Goal: Register for event/course

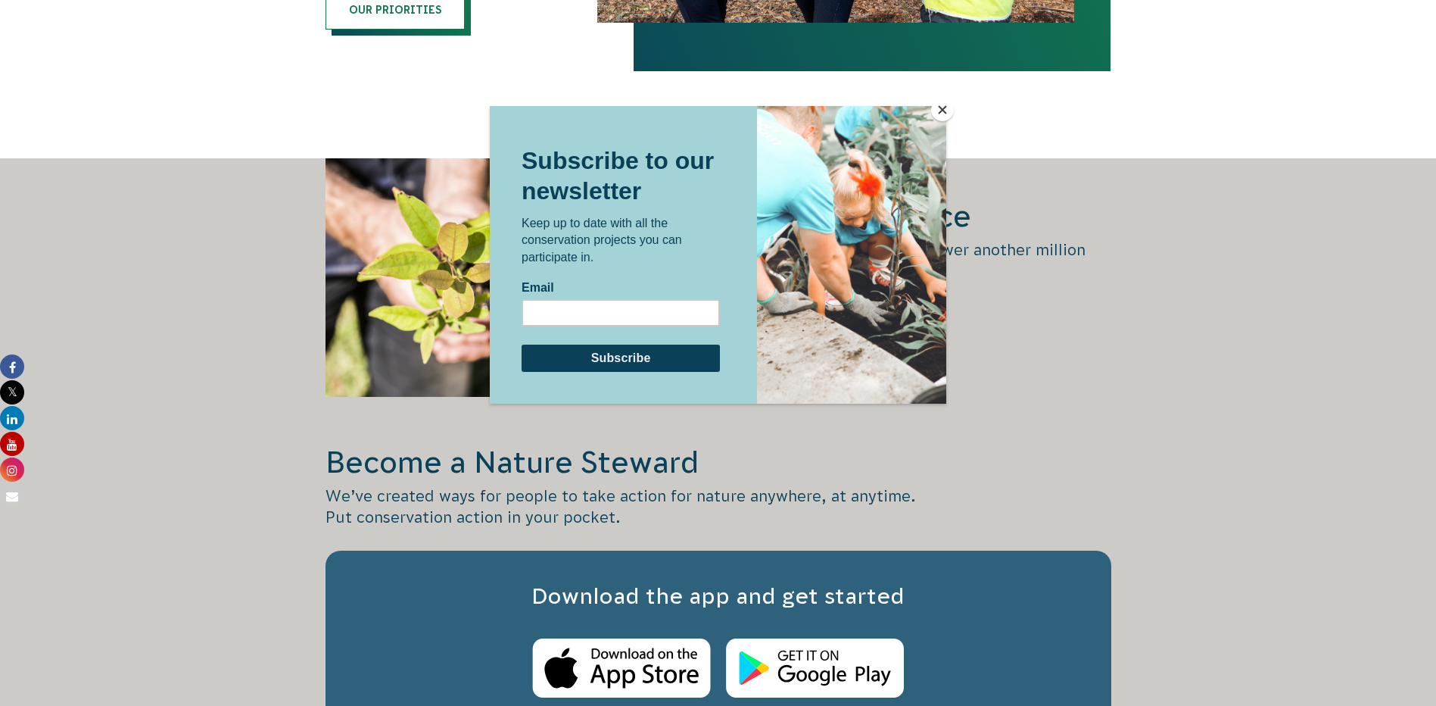
scroll to position [1969, 0]
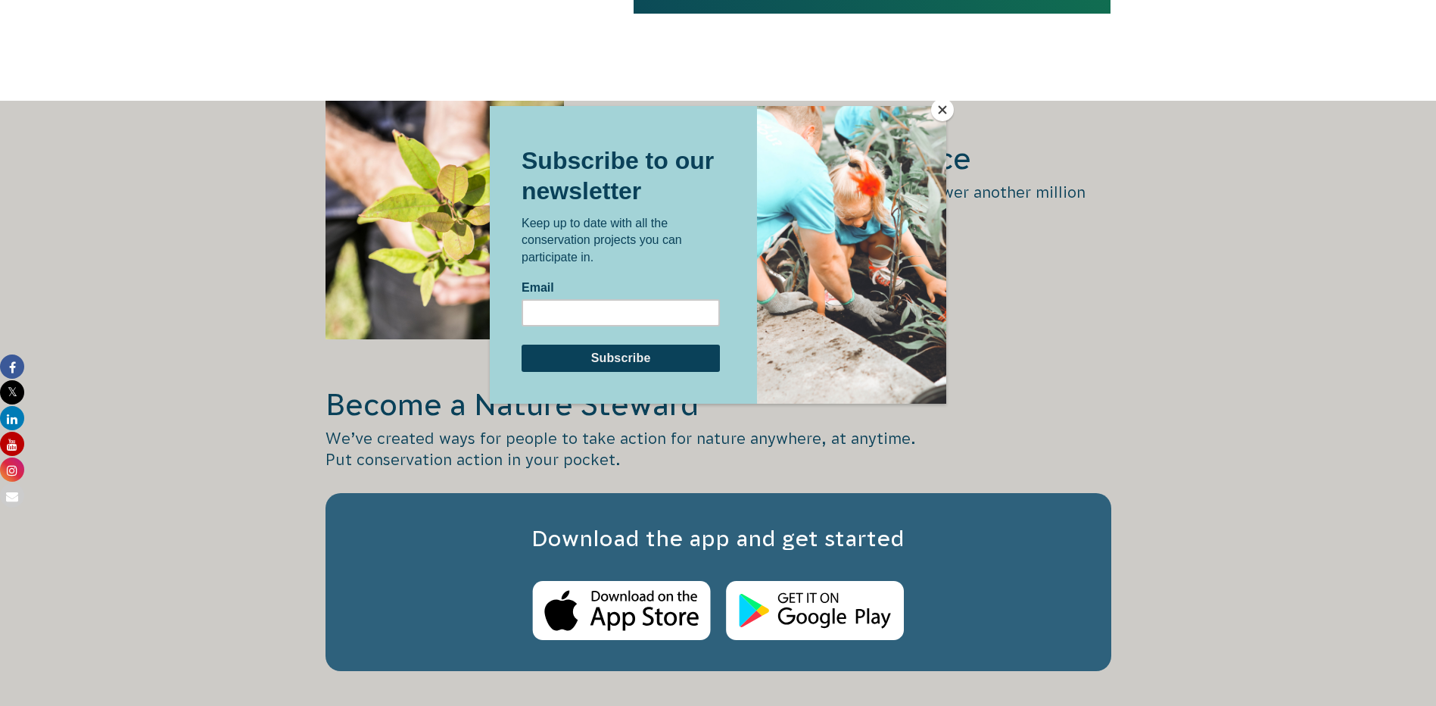
click at [946, 104] on button "Close" at bounding box center [942, 109] width 23 height 23
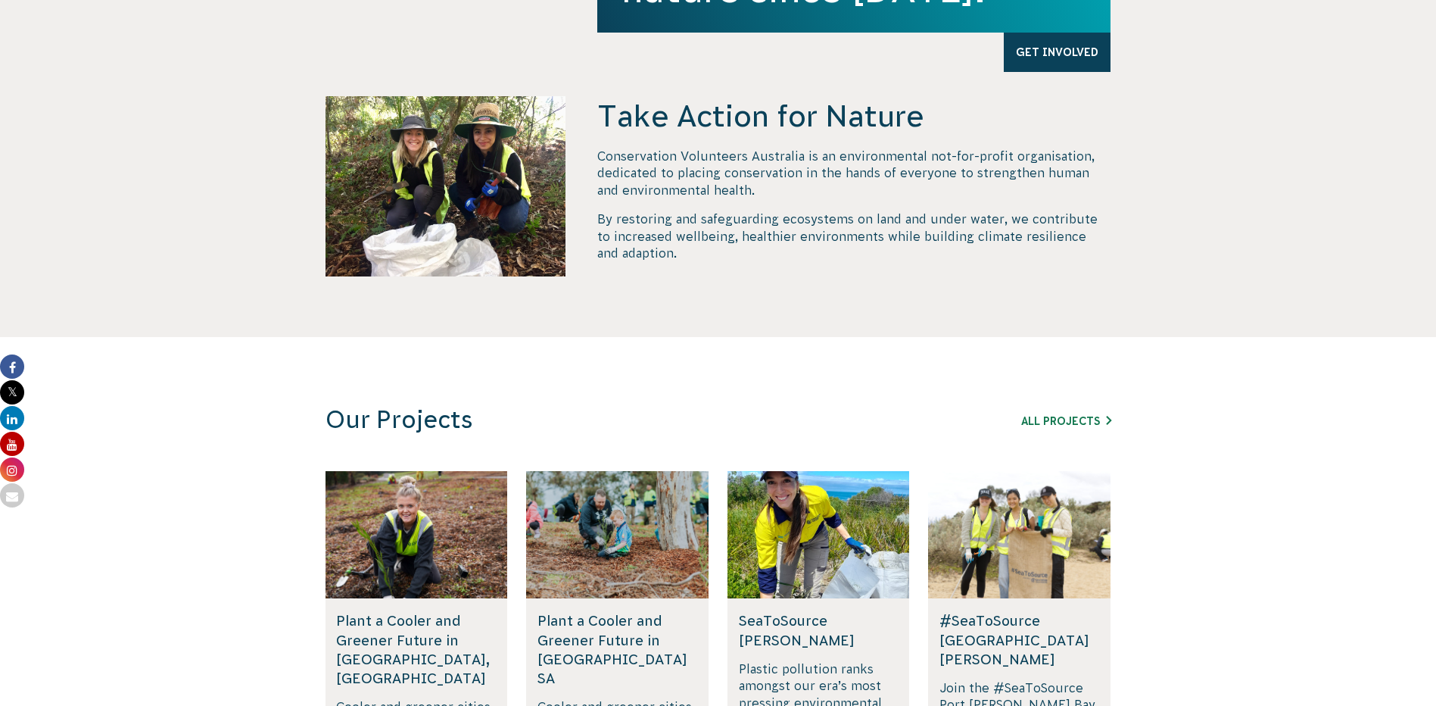
scroll to position [0, 0]
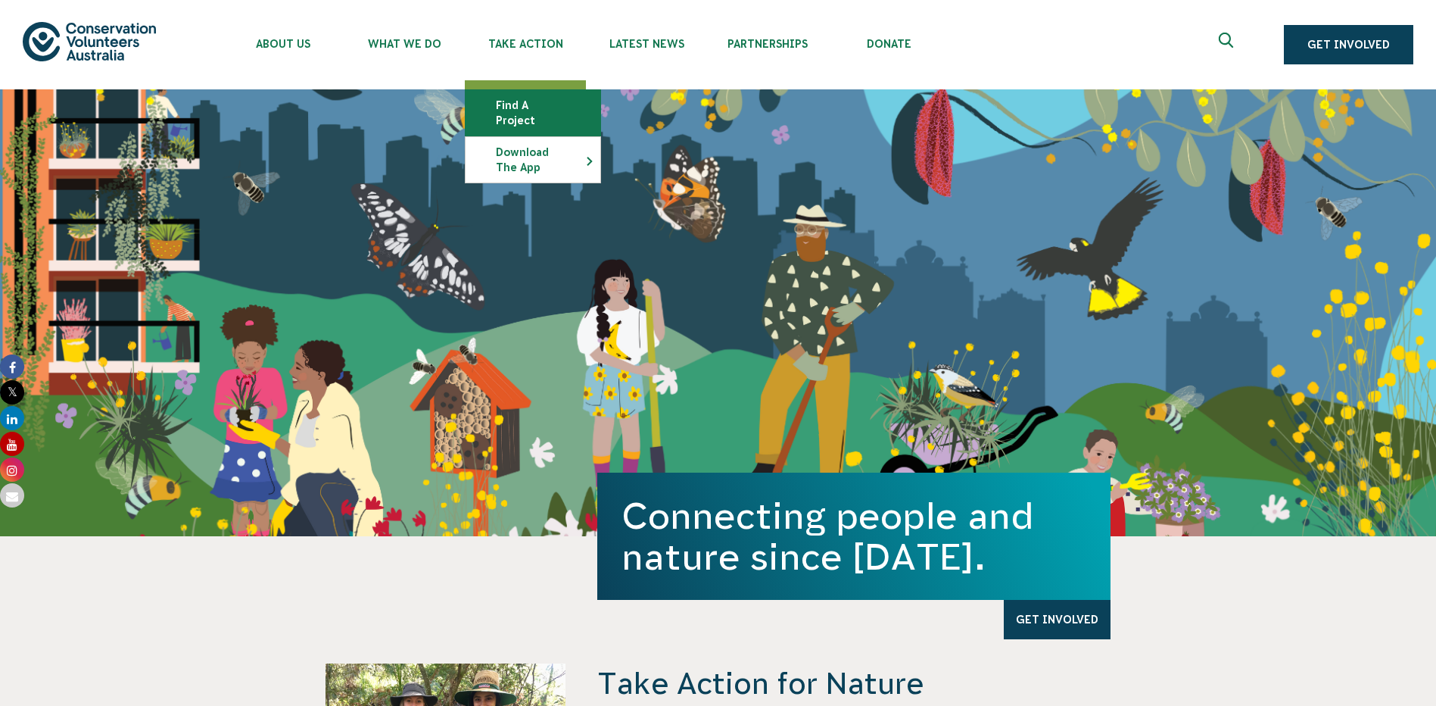
click at [541, 101] on link "Find a project" at bounding box center [533, 112] width 135 height 45
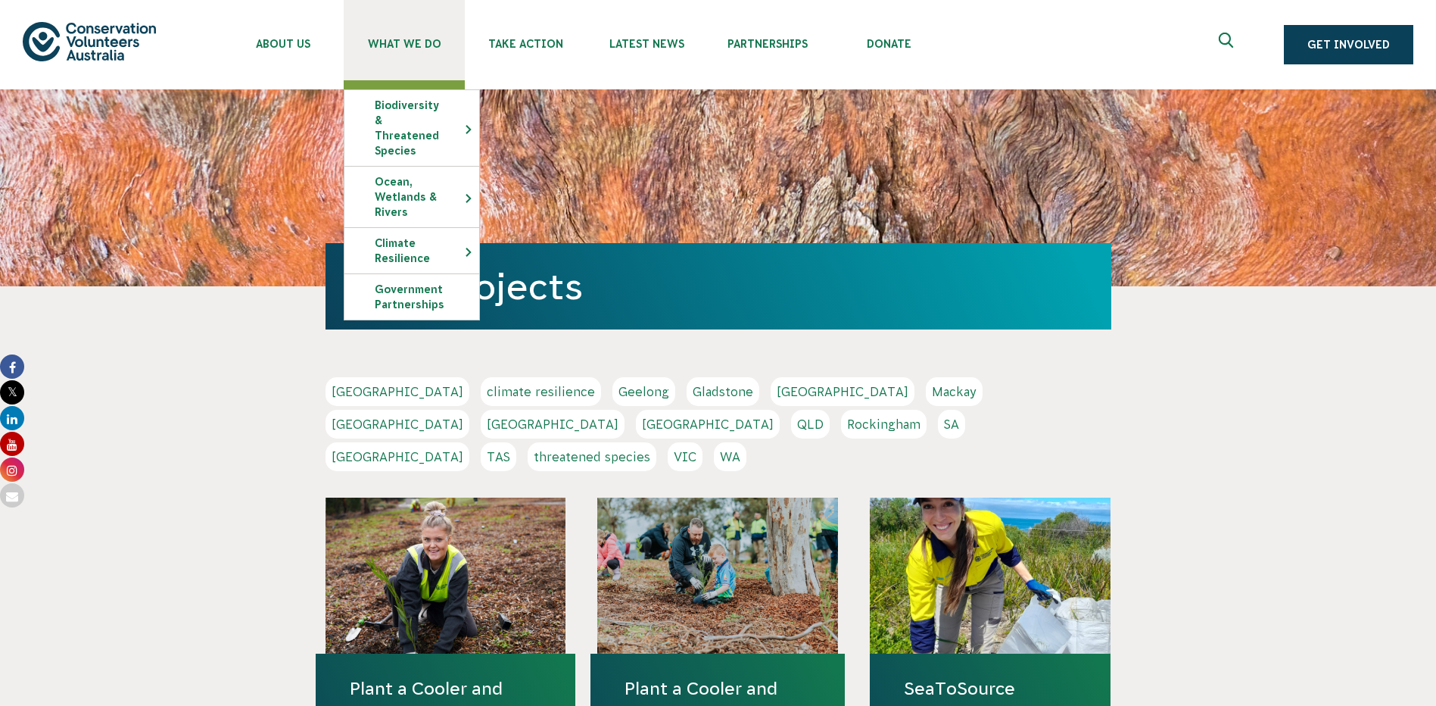
click at [404, 45] on span "What We Do" at bounding box center [404, 44] width 121 height 12
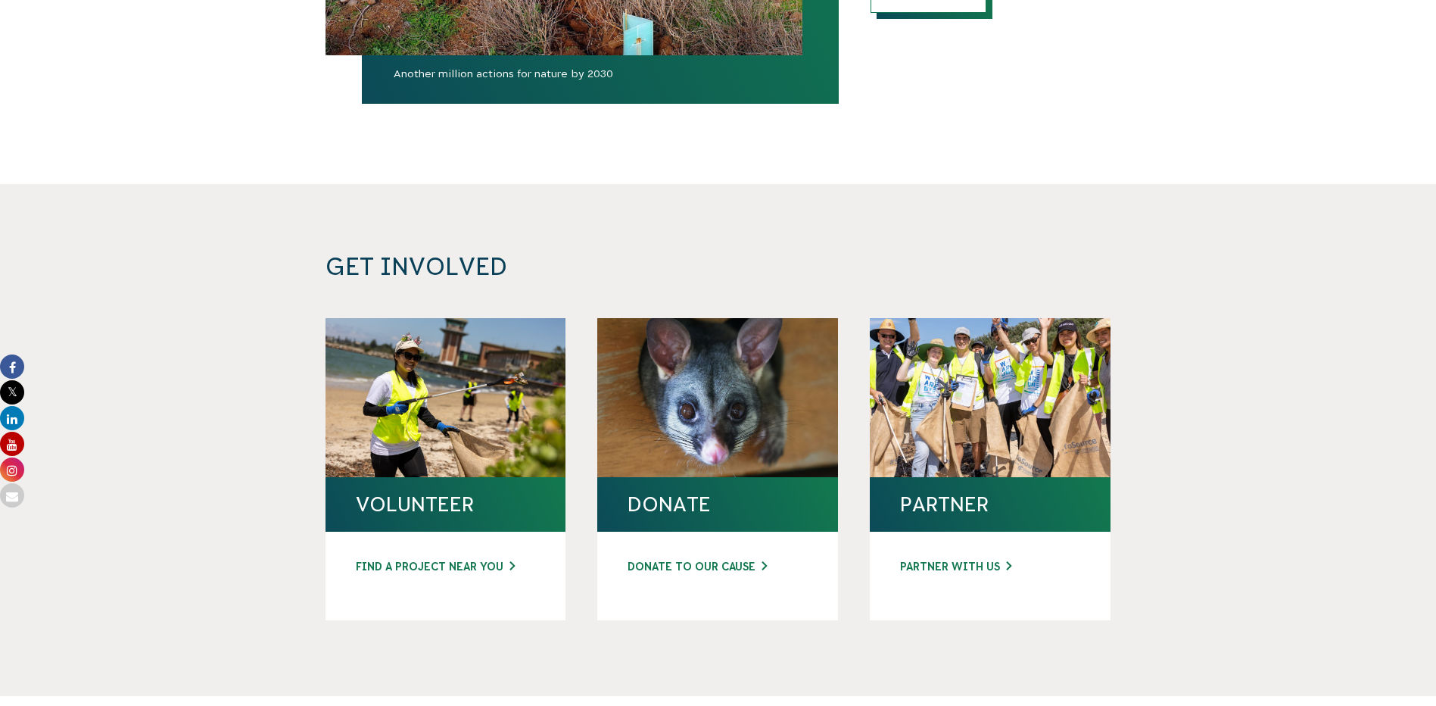
scroll to position [5160, 0]
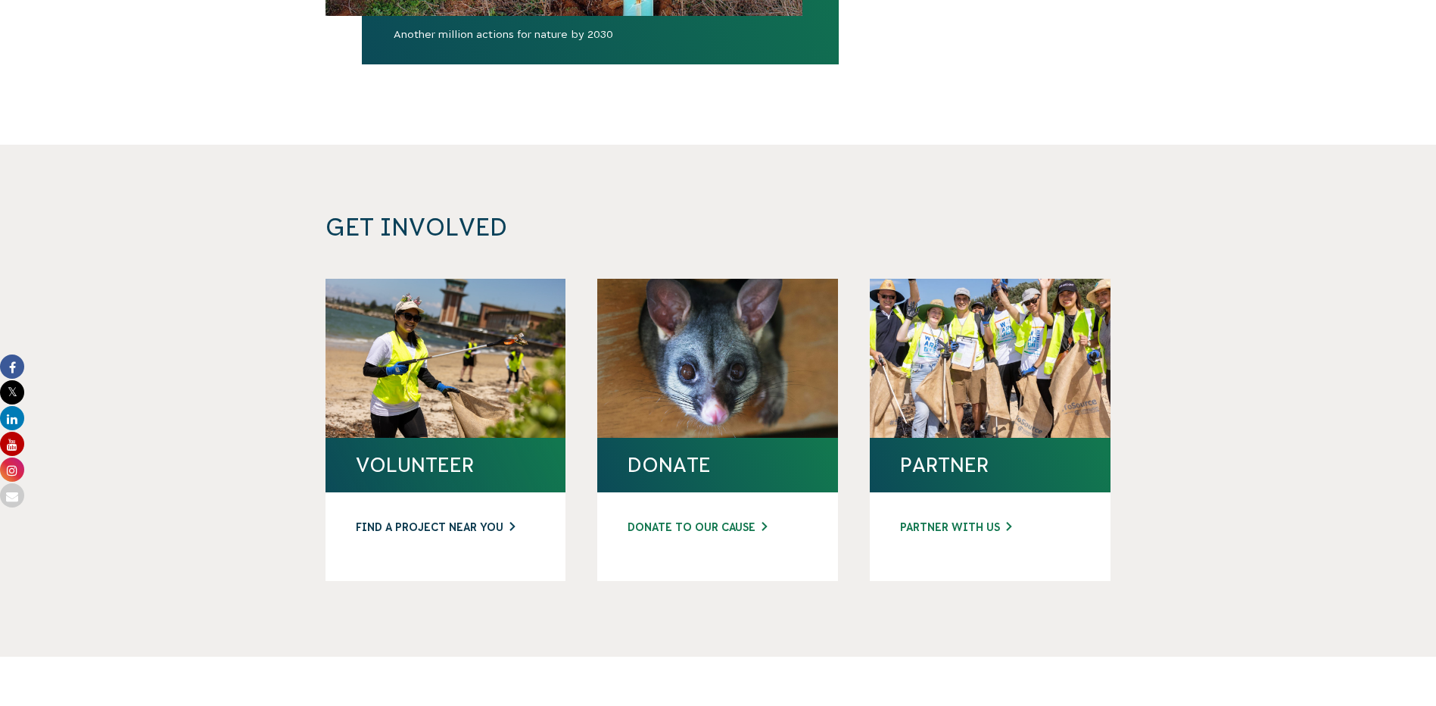
click at [432, 519] on link "FIND A PROJECT NEAR YOU" at bounding box center [446, 527] width 180 height 16
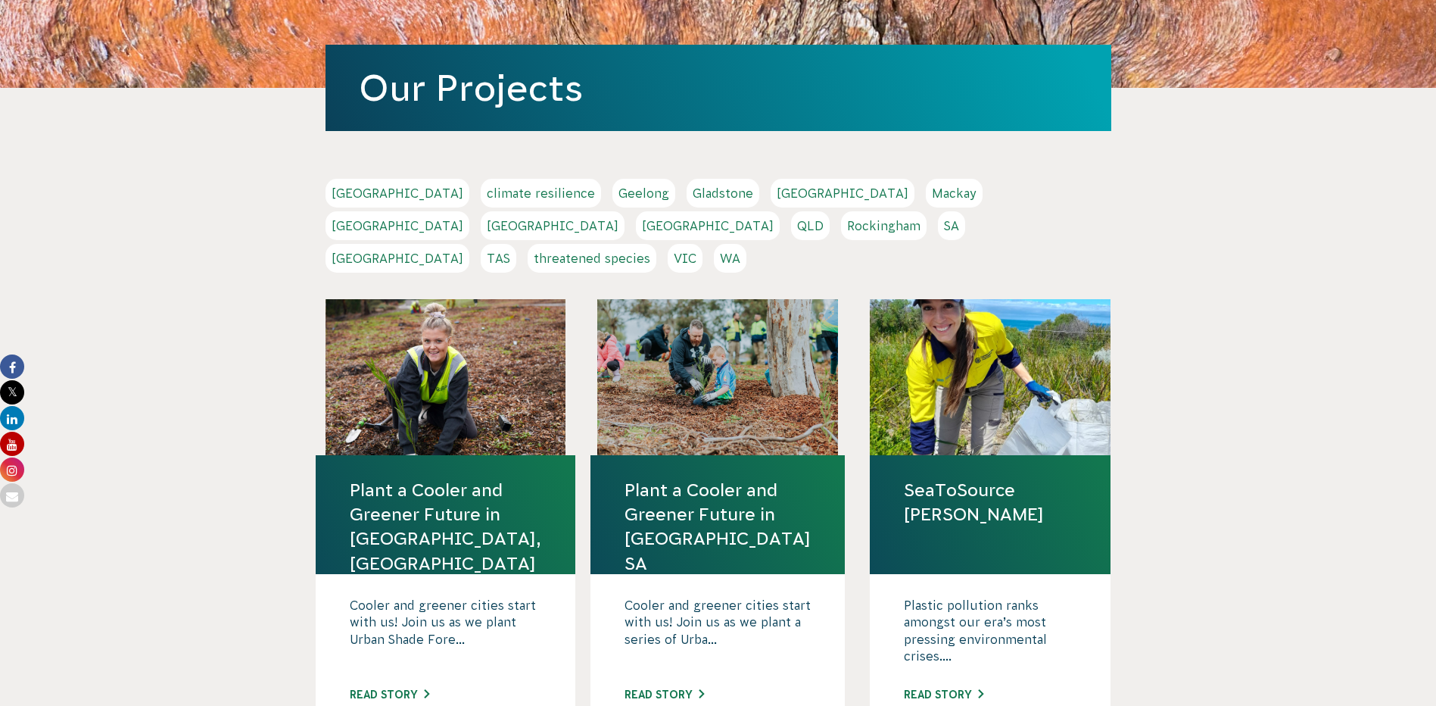
scroll to position [227, 0]
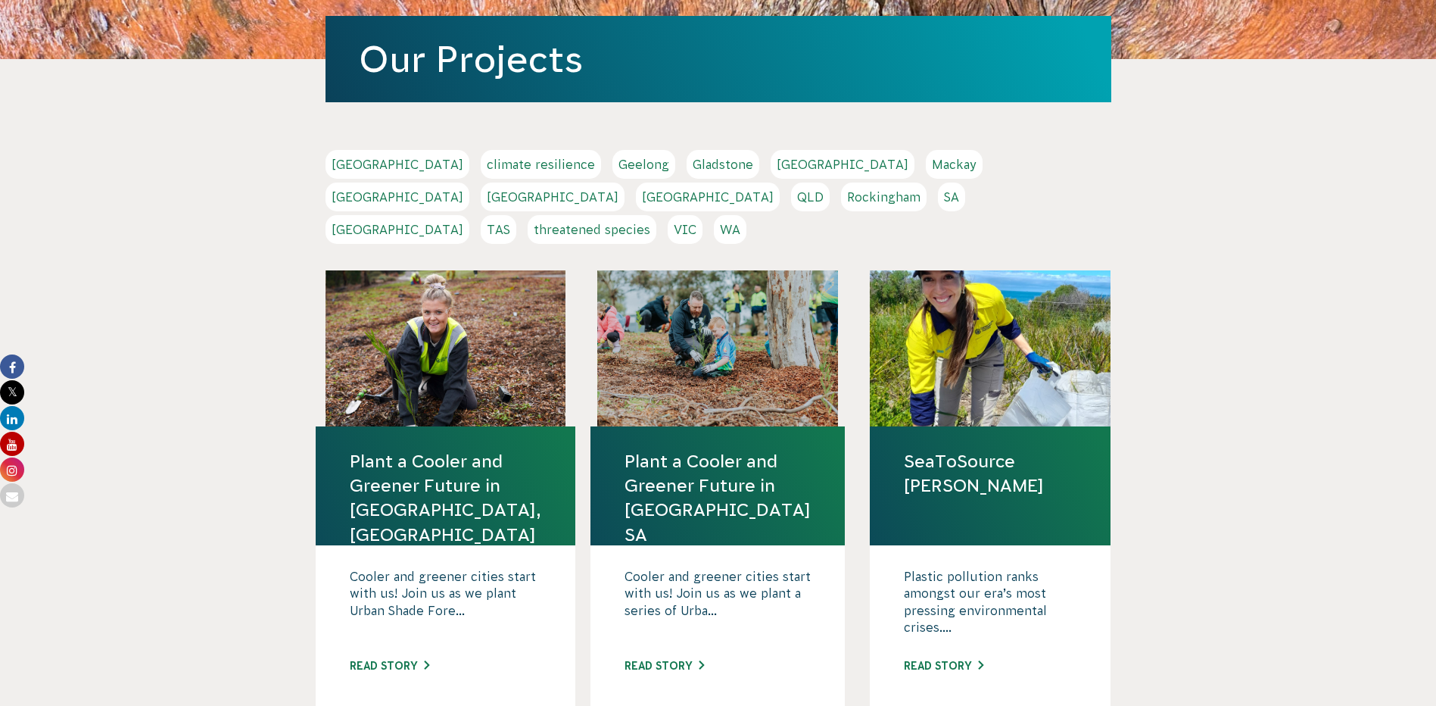
click at [351, 157] on link "Adelaide" at bounding box center [398, 164] width 144 height 29
click at [469, 182] on link "Melbourne" at bounding box center [398, 196] width 144 height 29
click at [469, 215] on link "Sydney" at bounding box center [398, 229] width 144 height 29
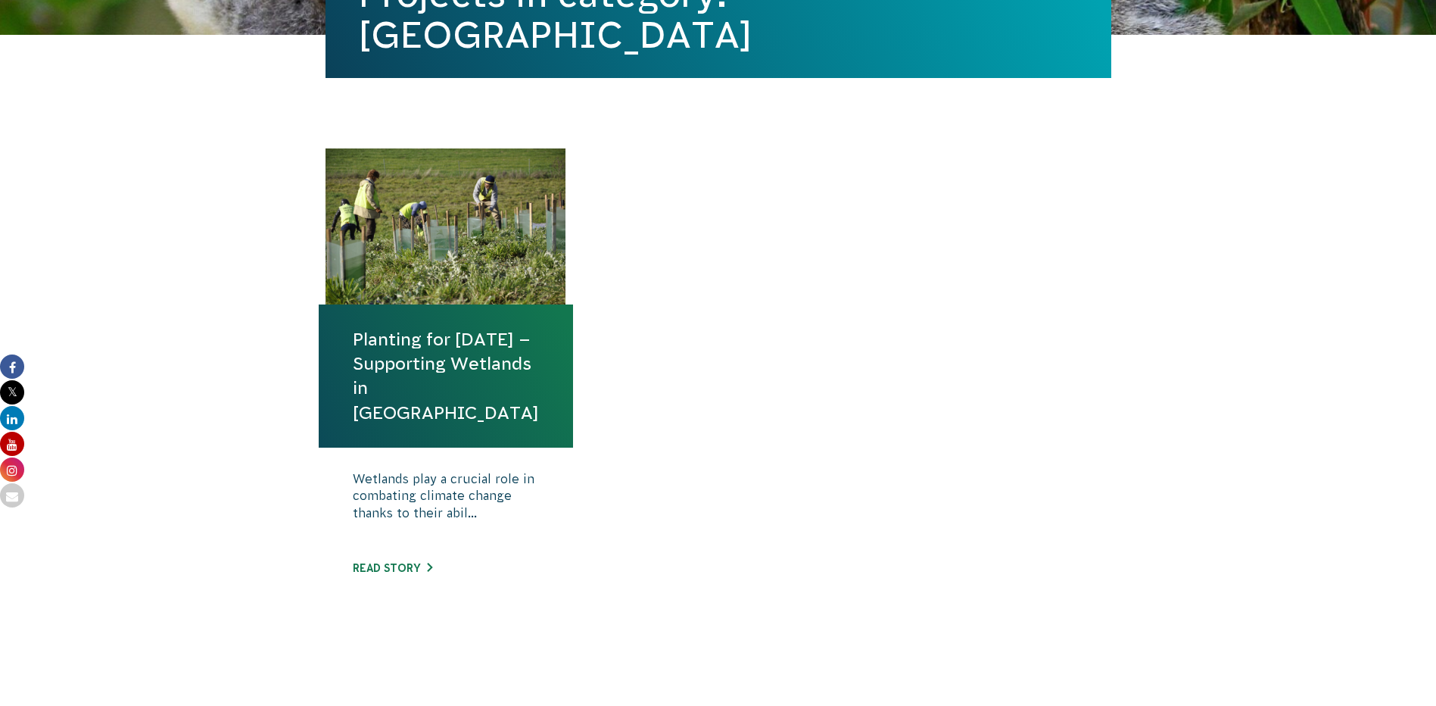
scroll to position [454, 0]
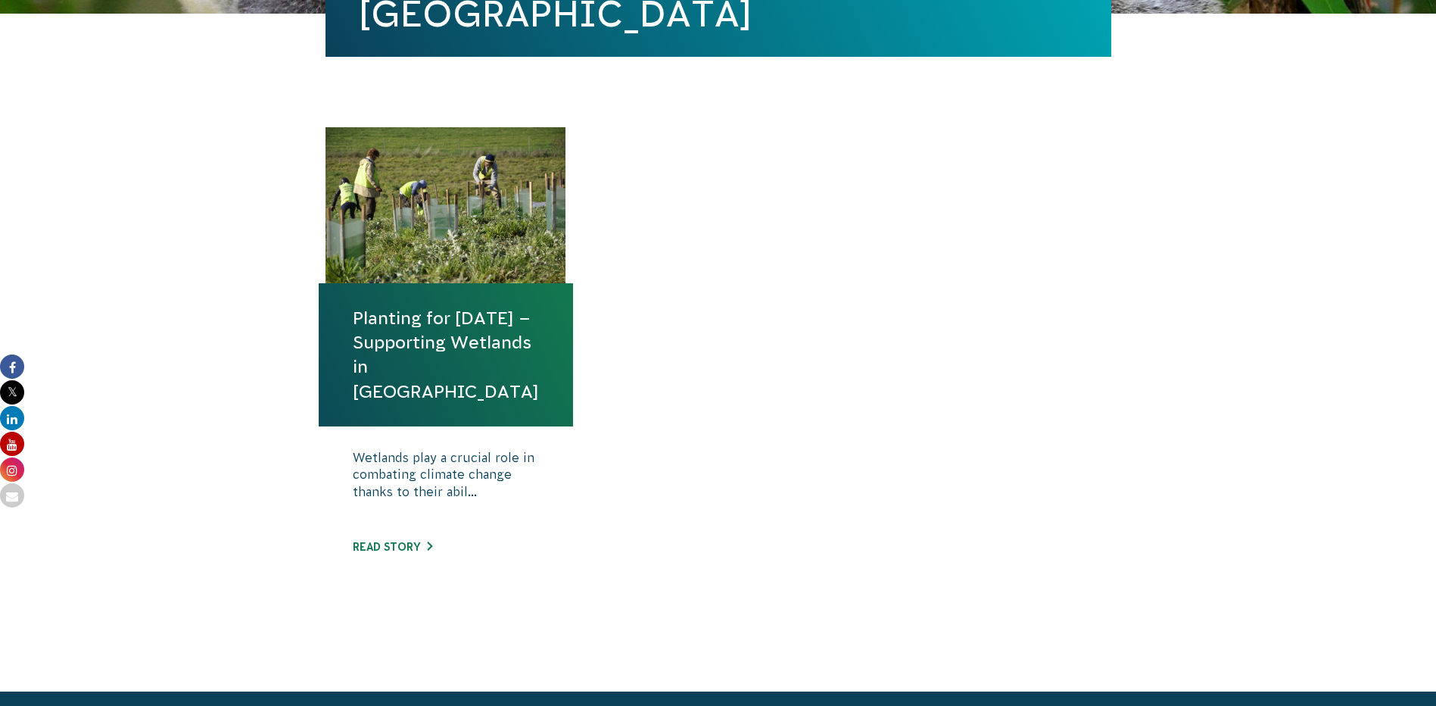
click at [413, 373] on link "Planting for Tomorrow – Supporting Wetlands in SA" at bounding box center [446, 355] width 186 height 98
click at [413, 373] on link "Planting for [DATE] – Supporting Wetlands in [GEOGRAPHIC_DATA]" at bounding box center [446, 355] width 186 height 98
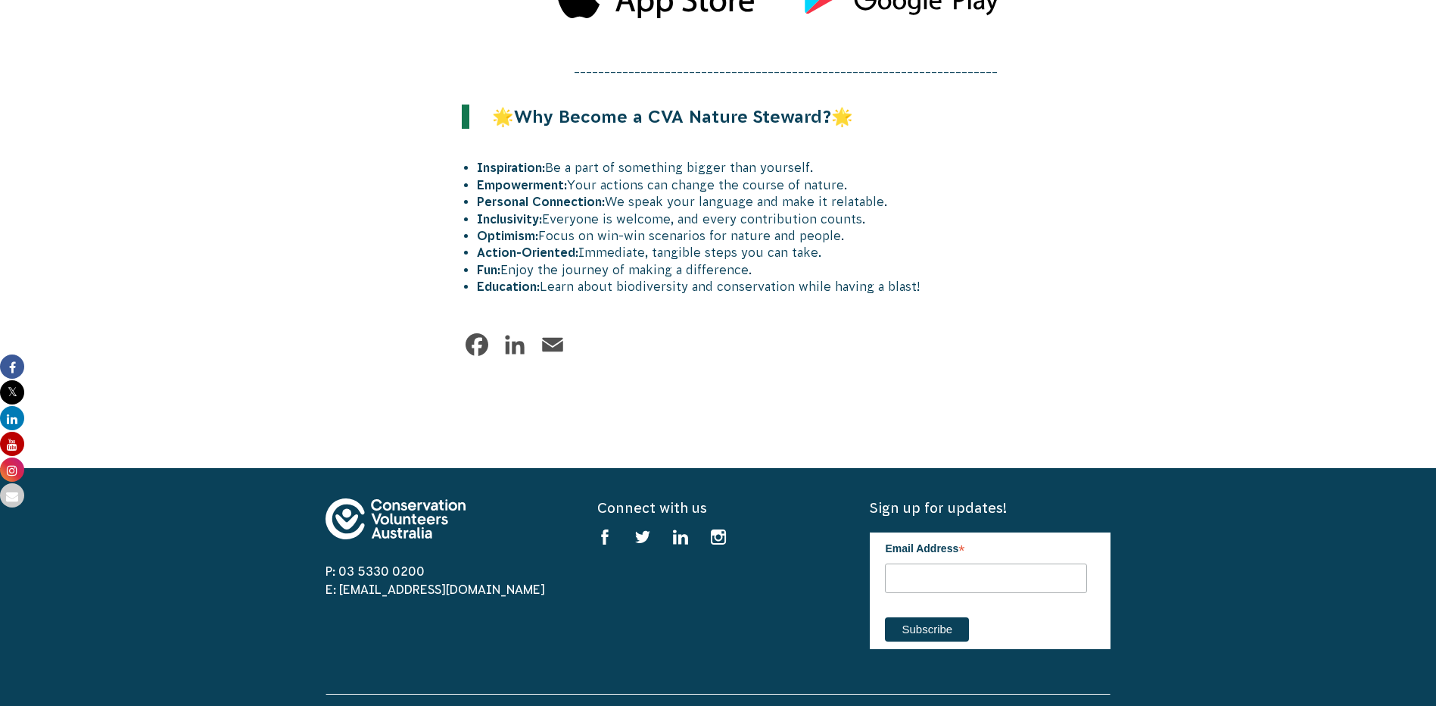
scroll to position [1904, 0]
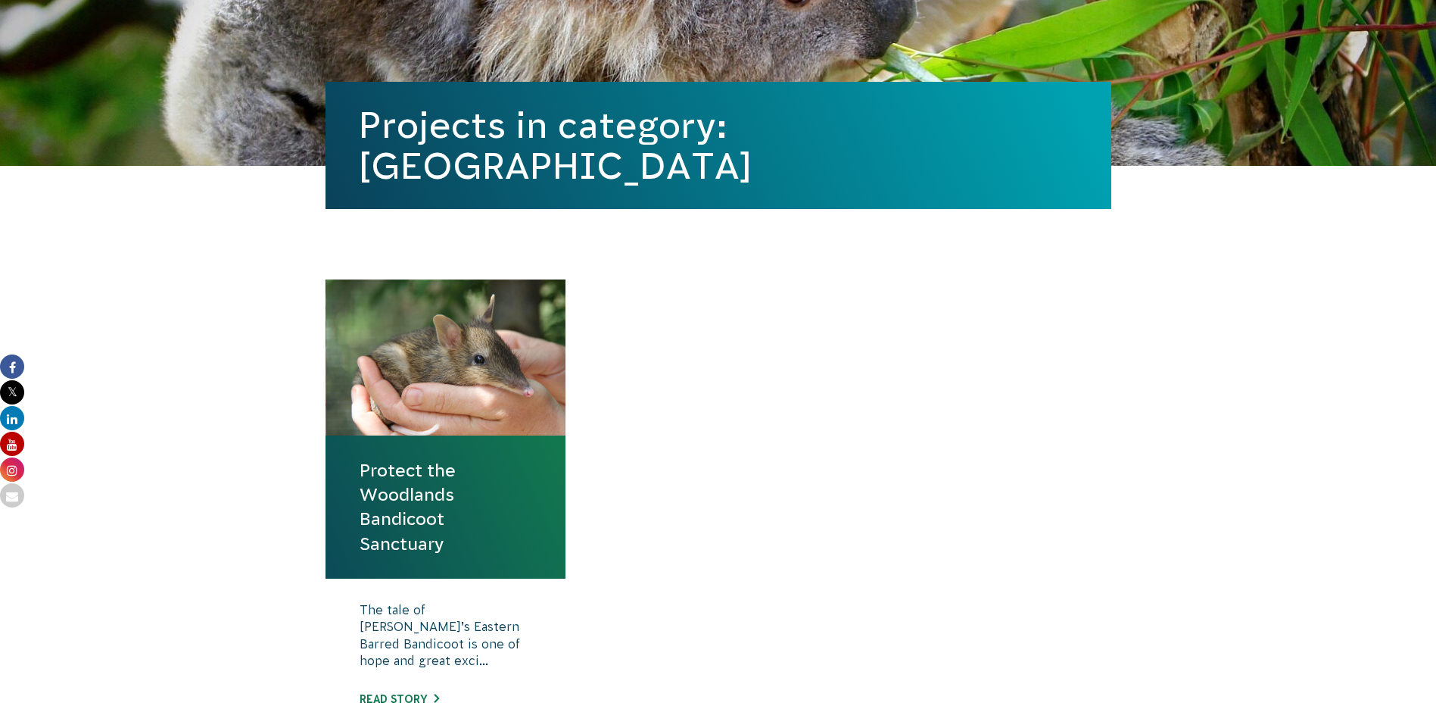
scroll to position [303, 0]
click at [408, 485] on link "Protect the Woodlands Bandicoot Sanctuary" at bounding box center [446, 506] width 173 height 98
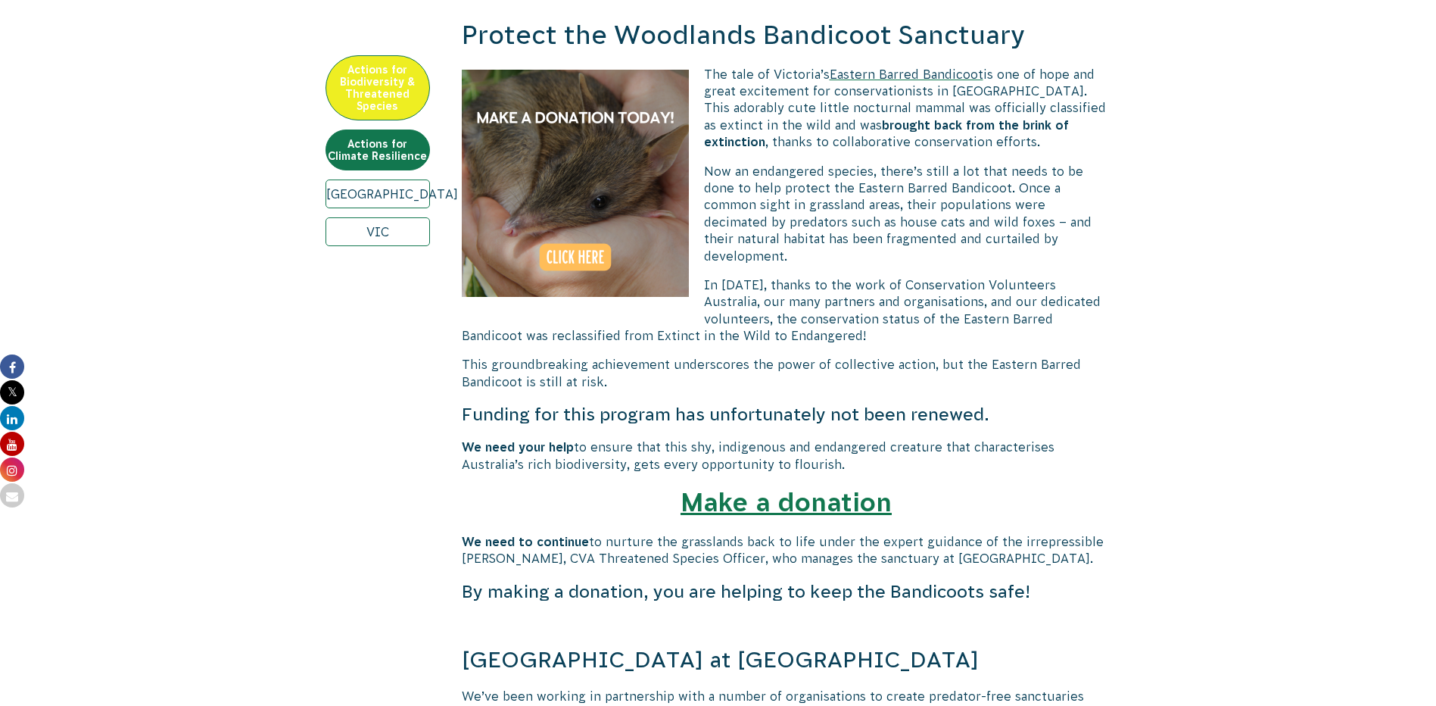
scroll to position [617, 0]
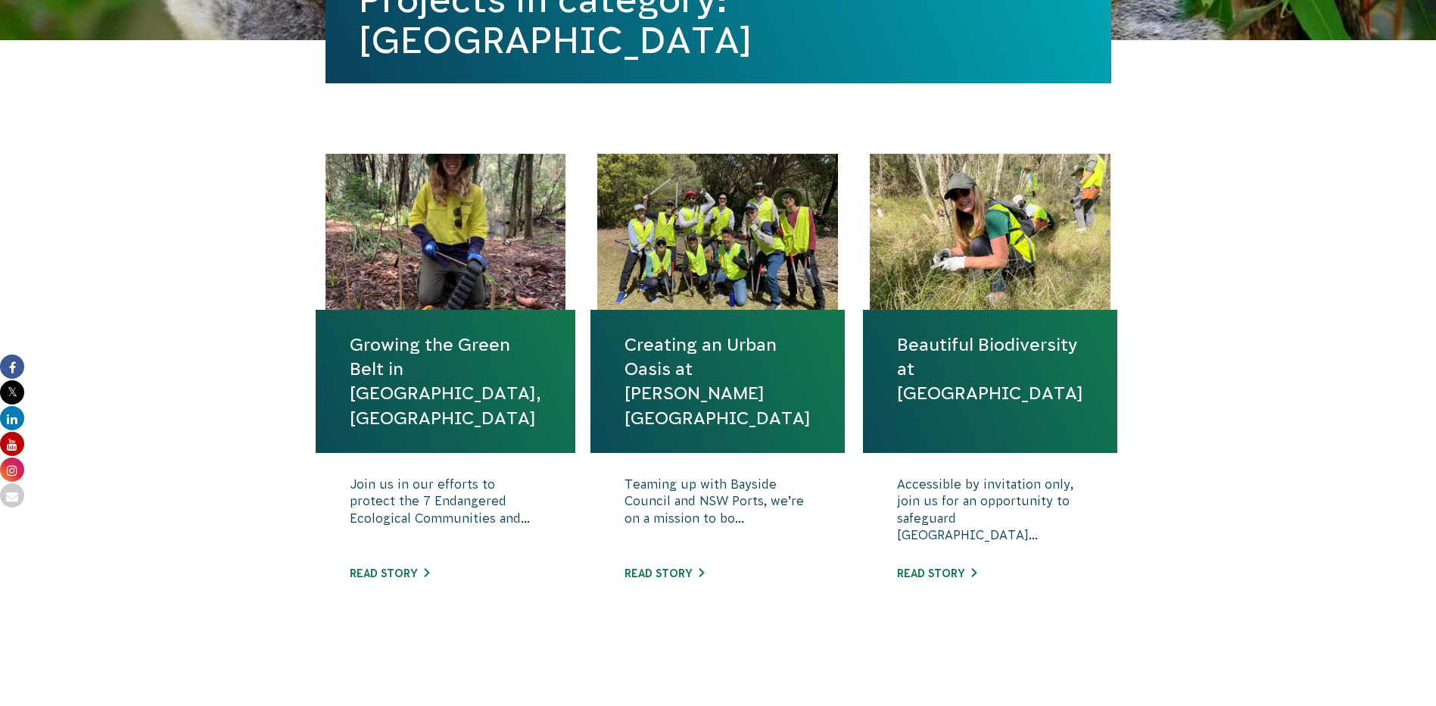
scroll to position [454, 0]
